Goal: Task Accomplishment & Management: Use online tool/utility

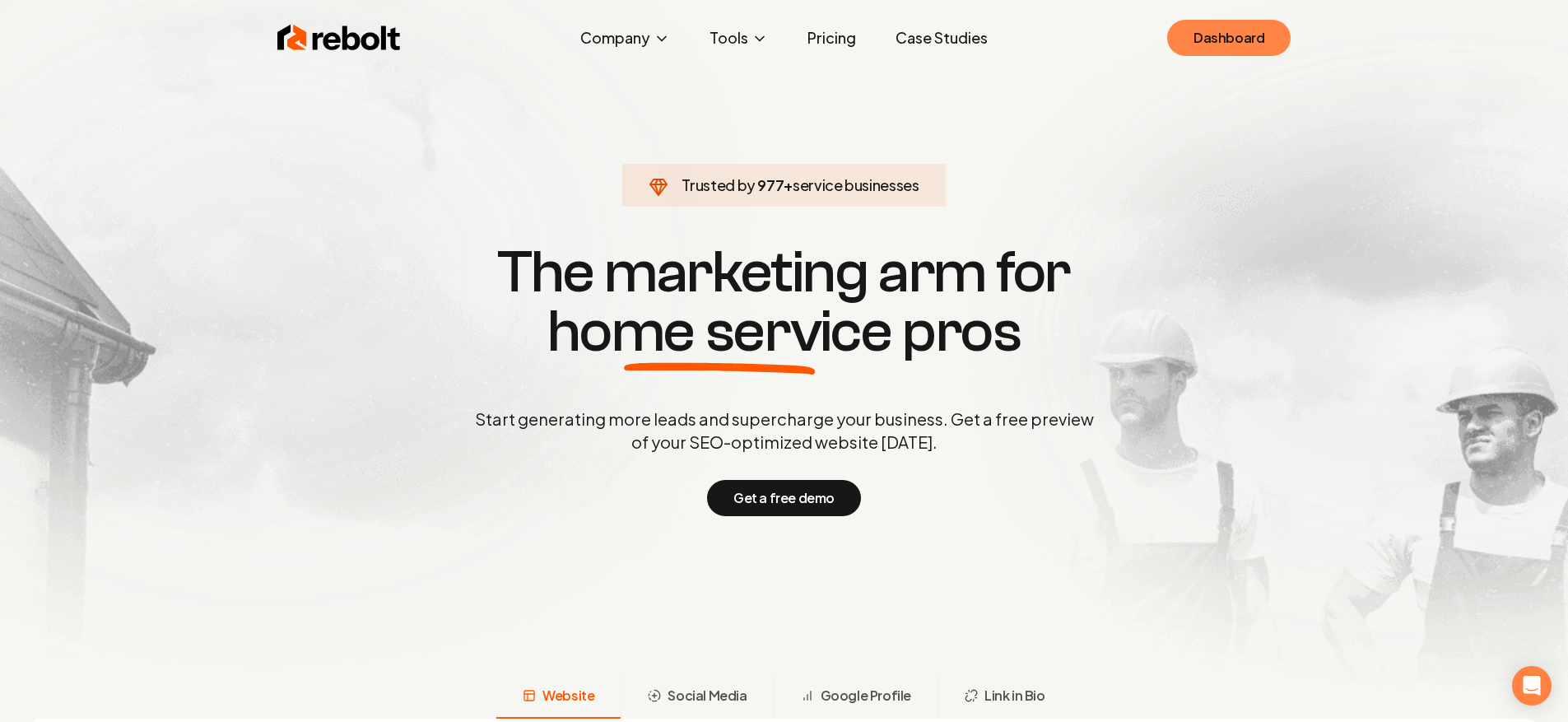
click at [1194, 37] on link "Dashboard" at bounding box center [1229, 37] width 123 height 36
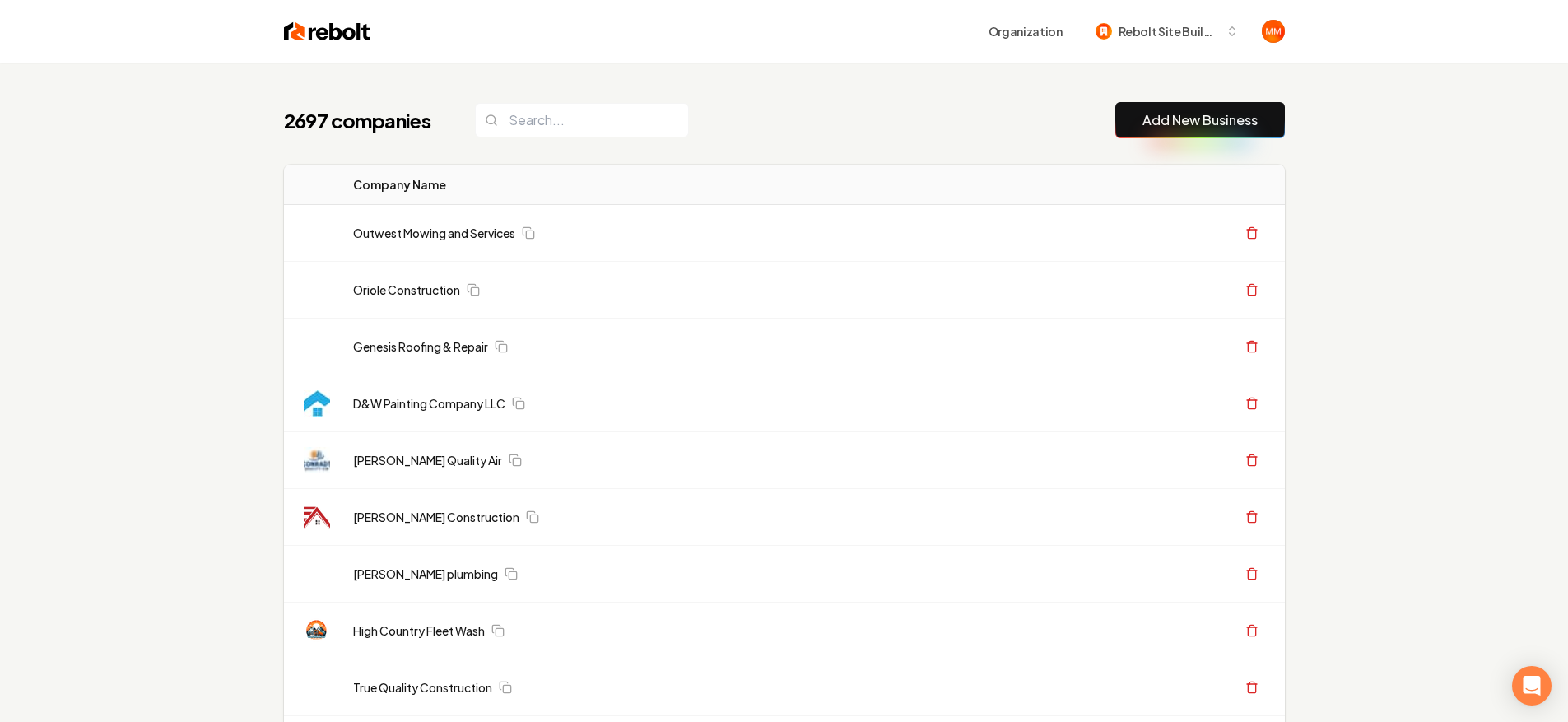
click at [1144, 115] on link "Add New Business" at bounding box center [1199, 120] width 115 height 20
